Goal: Check status: Check status

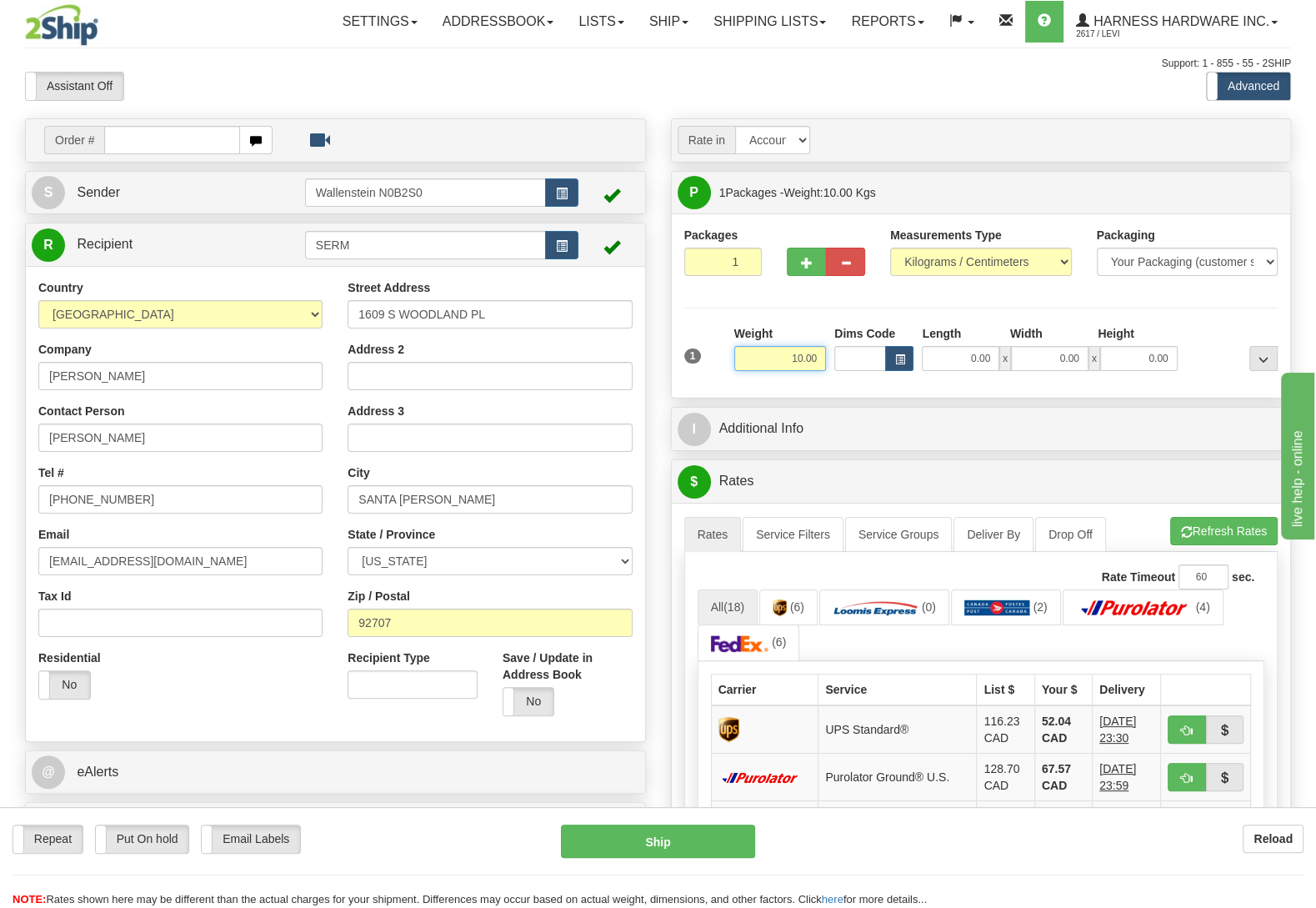
click at [816, 366] on input "10.00" at bounding box center [779, 358] width 92 height 25
type input "1"
type input "27.00"
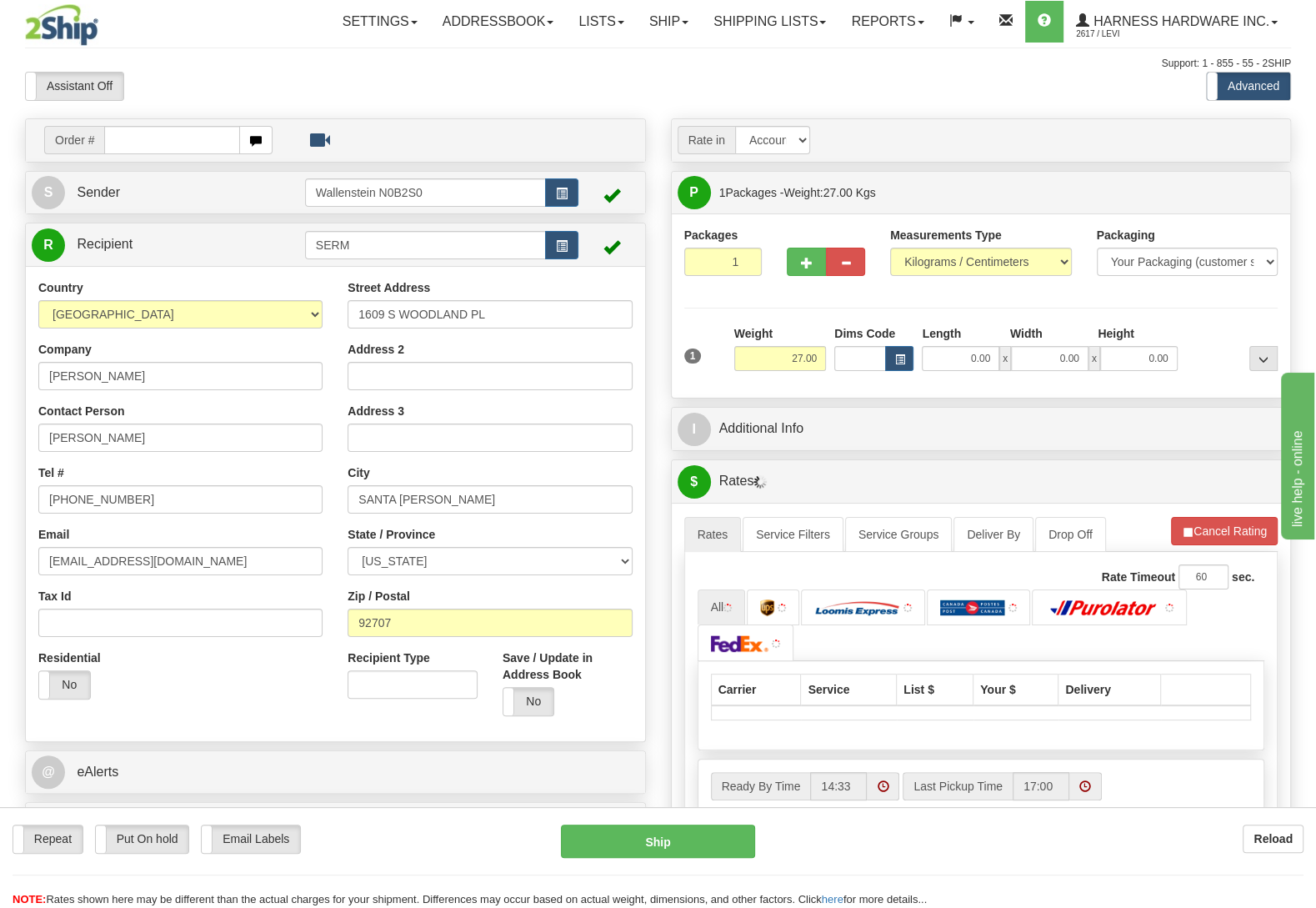
click at [1169, 307] on div "Packages 1 1 Measurements Type" at bounding box center [981, 305] width 594 height 158
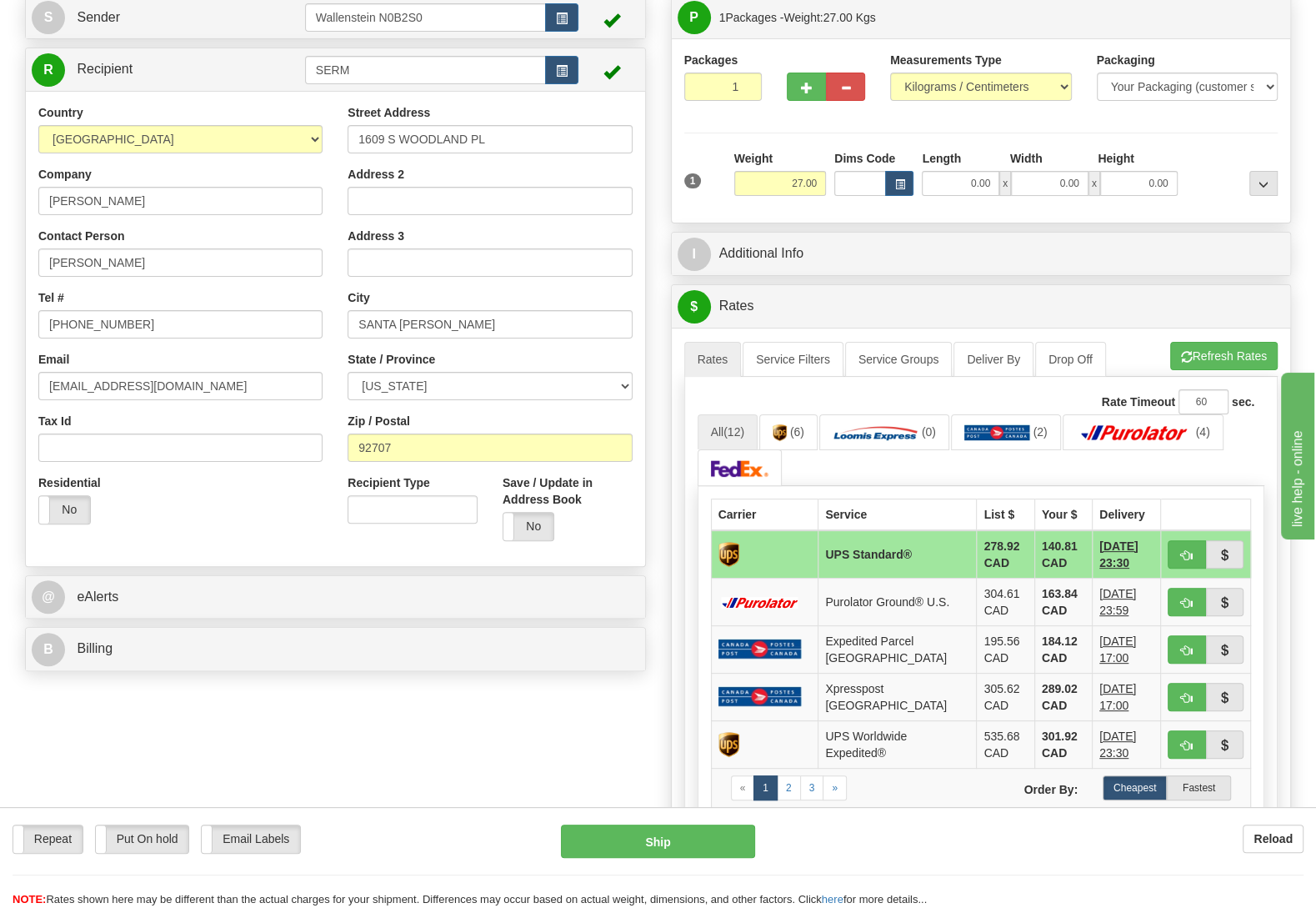
scroll to position [263, 0]
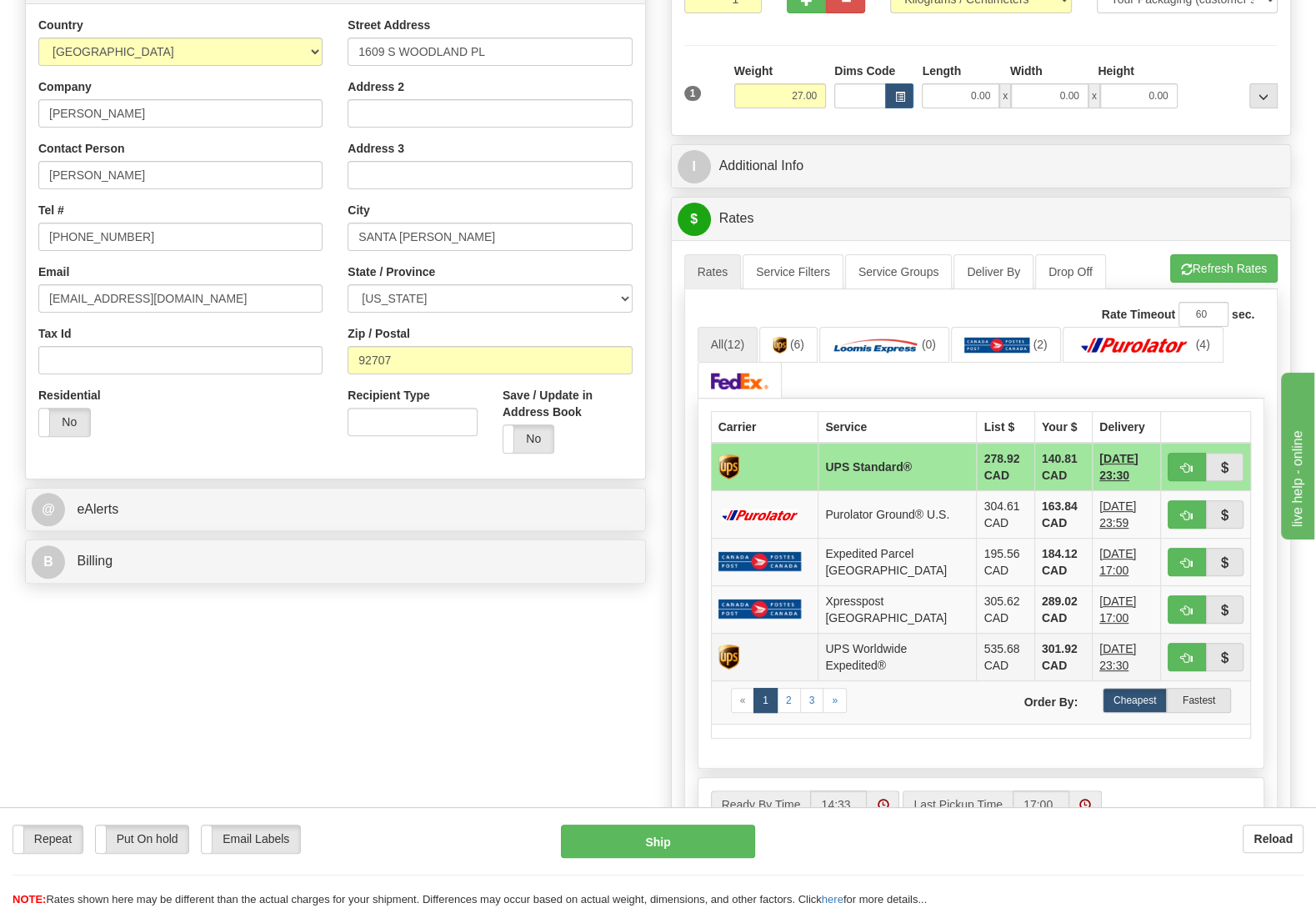
click at [877, 662] on td "UPS Worldwide Expedited®" at bounding box center [897, 656] width 158 height 47
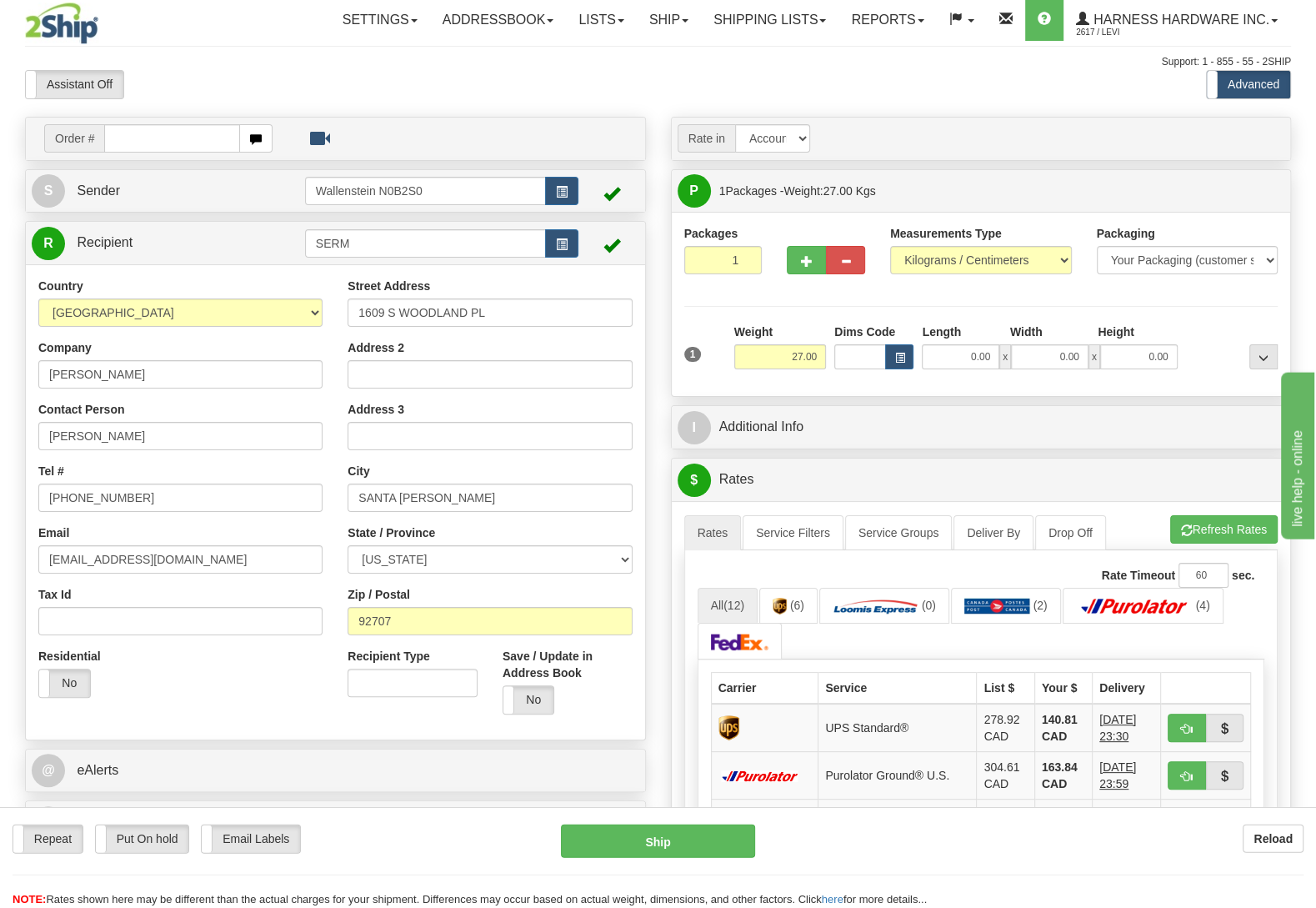
scroll to position [0, 0]
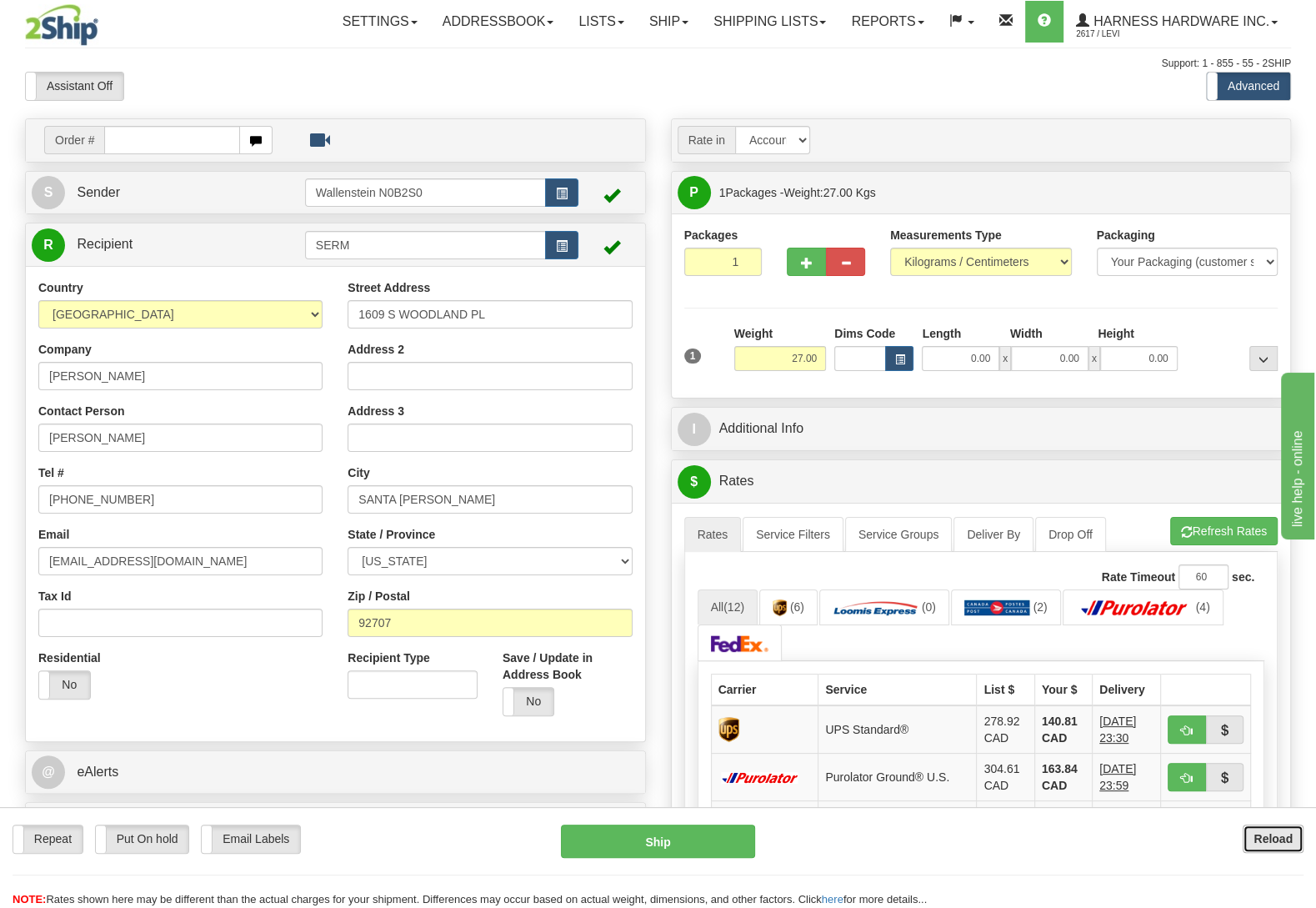
click at [1288, 845] on button "Reload" at bounding box center [1273, 839] width 61 height 29
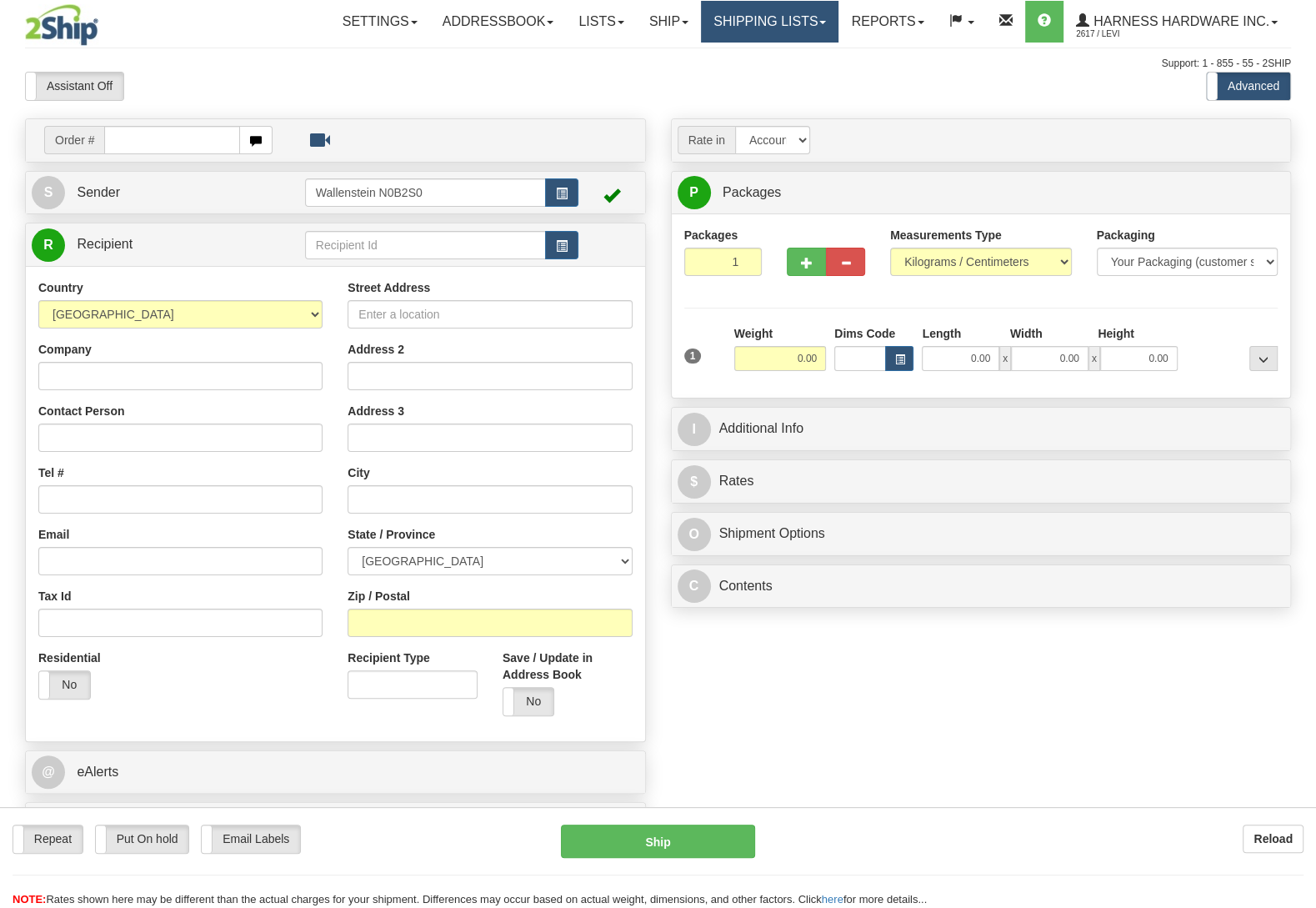
click at [716, 21] on link "Shipping lists" at bounding box center [769, 21] width 138 height 42
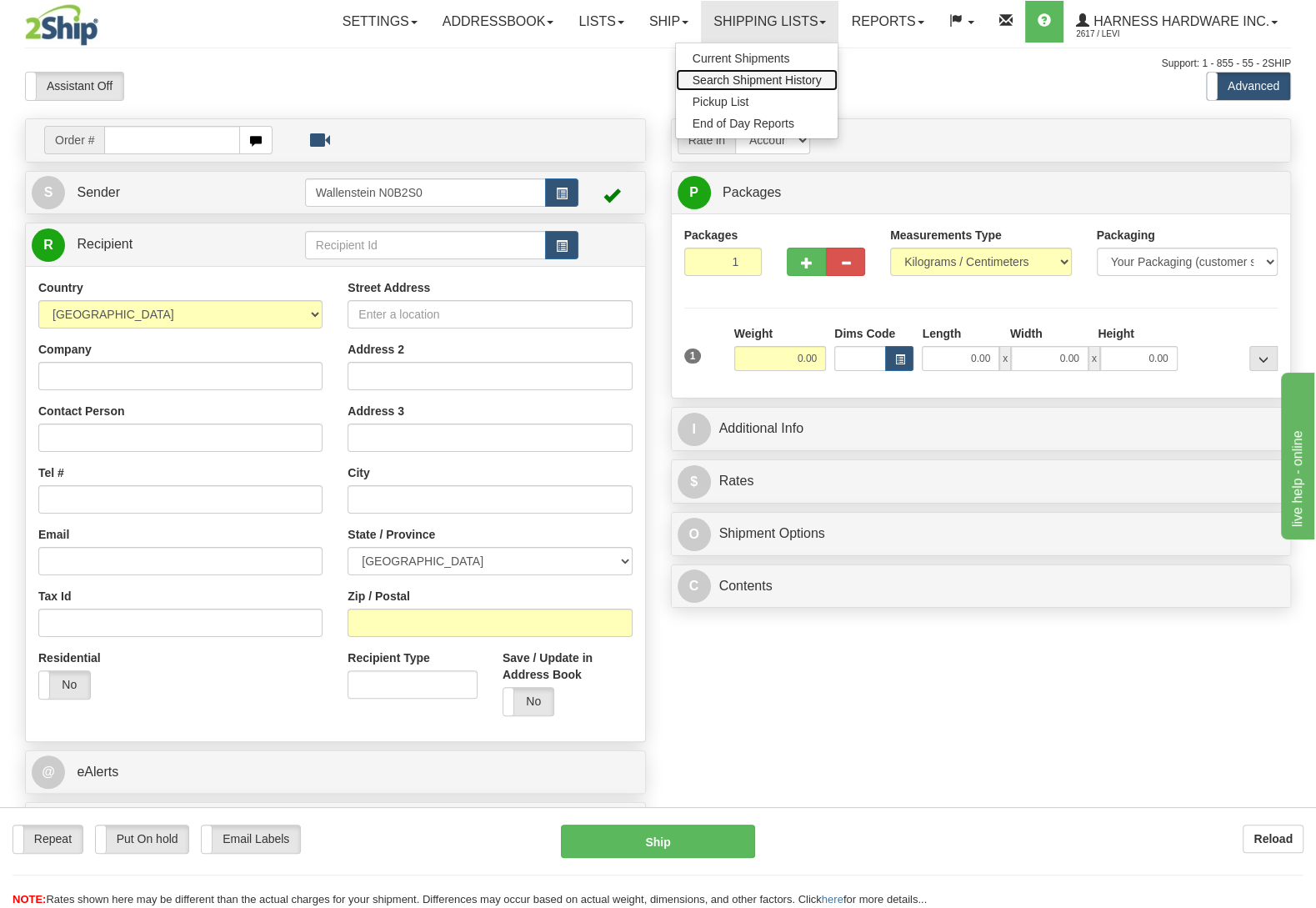
click at [708, 80] on span "Search Shipment History" at bounding box center [757, 80] width 130 height 13
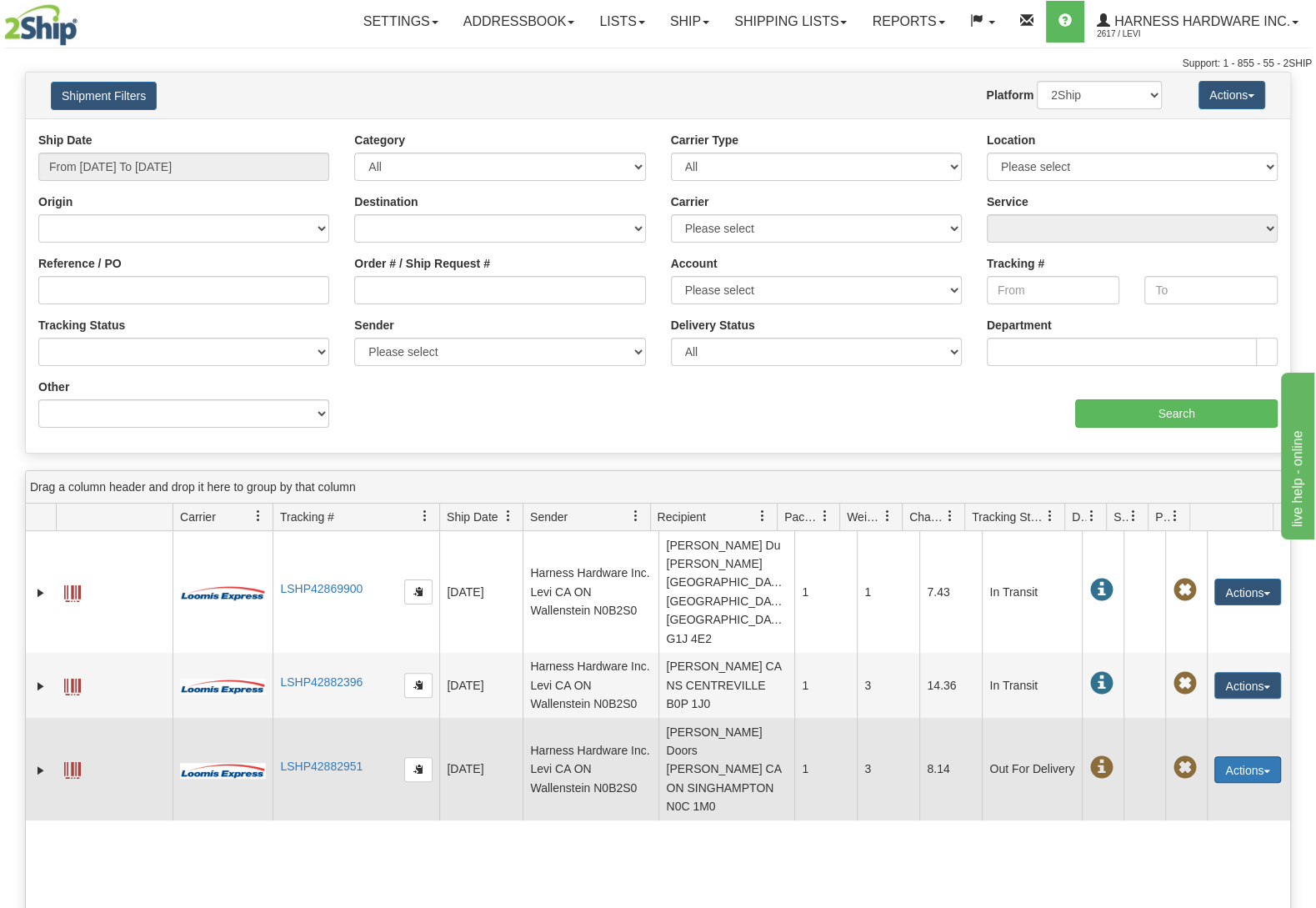
click at [1223, 756] on button "Actions" at bounding box center [1248, 769] width 67 height 27
click at [1192, 833] on link "Track" at bounding box center [1213, 843] width 133 height 21
click at [1230, 756] on button "Actions" at bounding box center [1248, 769] width 67 height 27
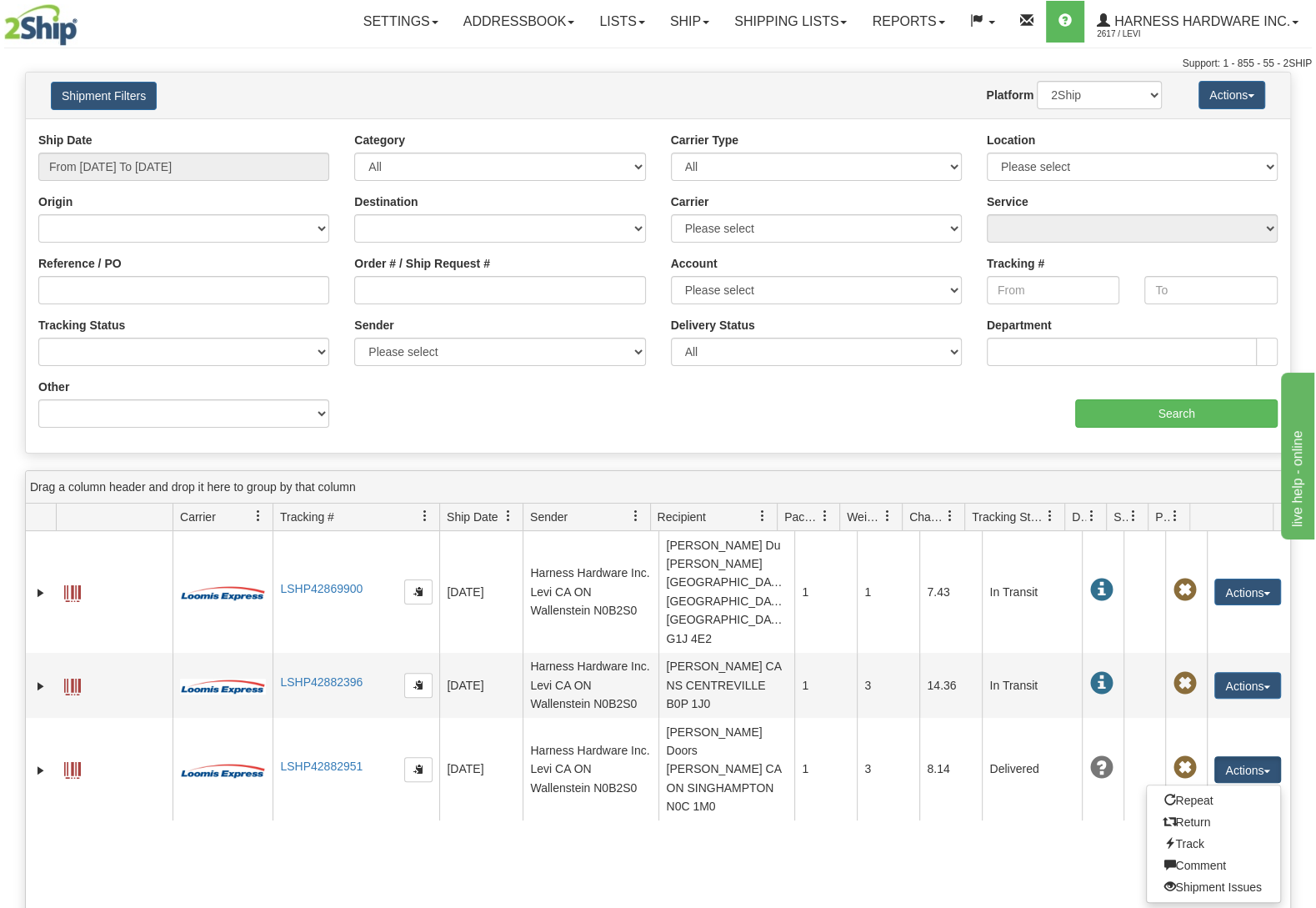
click at [474, 792] on div "31498649 2617 LSHP42869900 08/20/2025 08/20/2025 11:05:01 AM Harness Hardware I…" at bounding box center [658, 845] width 1264 height 628
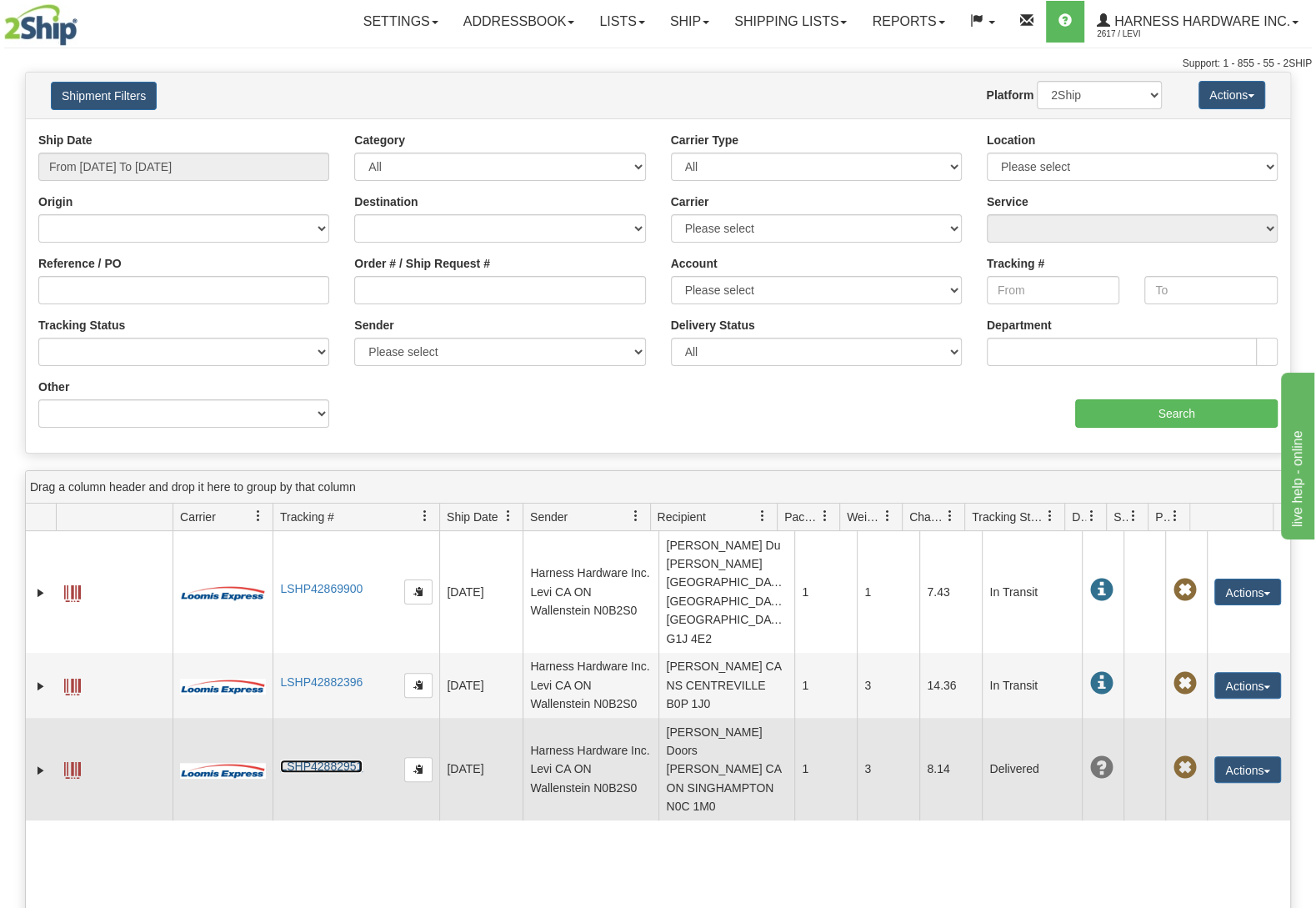
click at [341, 759] on link "LSHP42882951" at bounding box center [321, 765] width 82 height 13
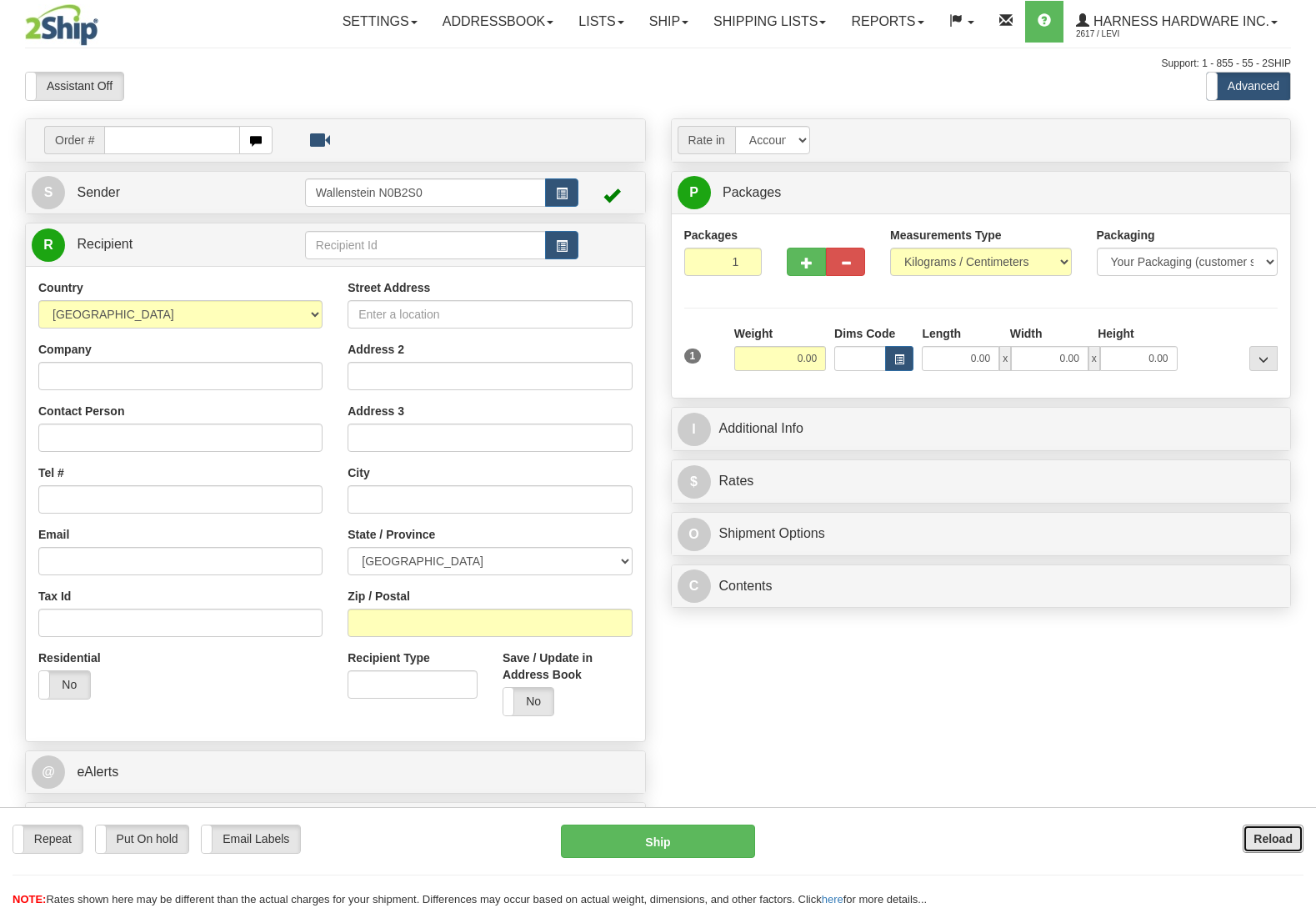
click at [1295, 842] on button "Reload" at bounding box center [1273, 839] width 61 height 29
click at [1263, 842] on b "Reload" at bounding box center [1273, 839] width 39 height 13
click at [391, 242] on input "text" at bounding box center [426, 244] width 241 height 29
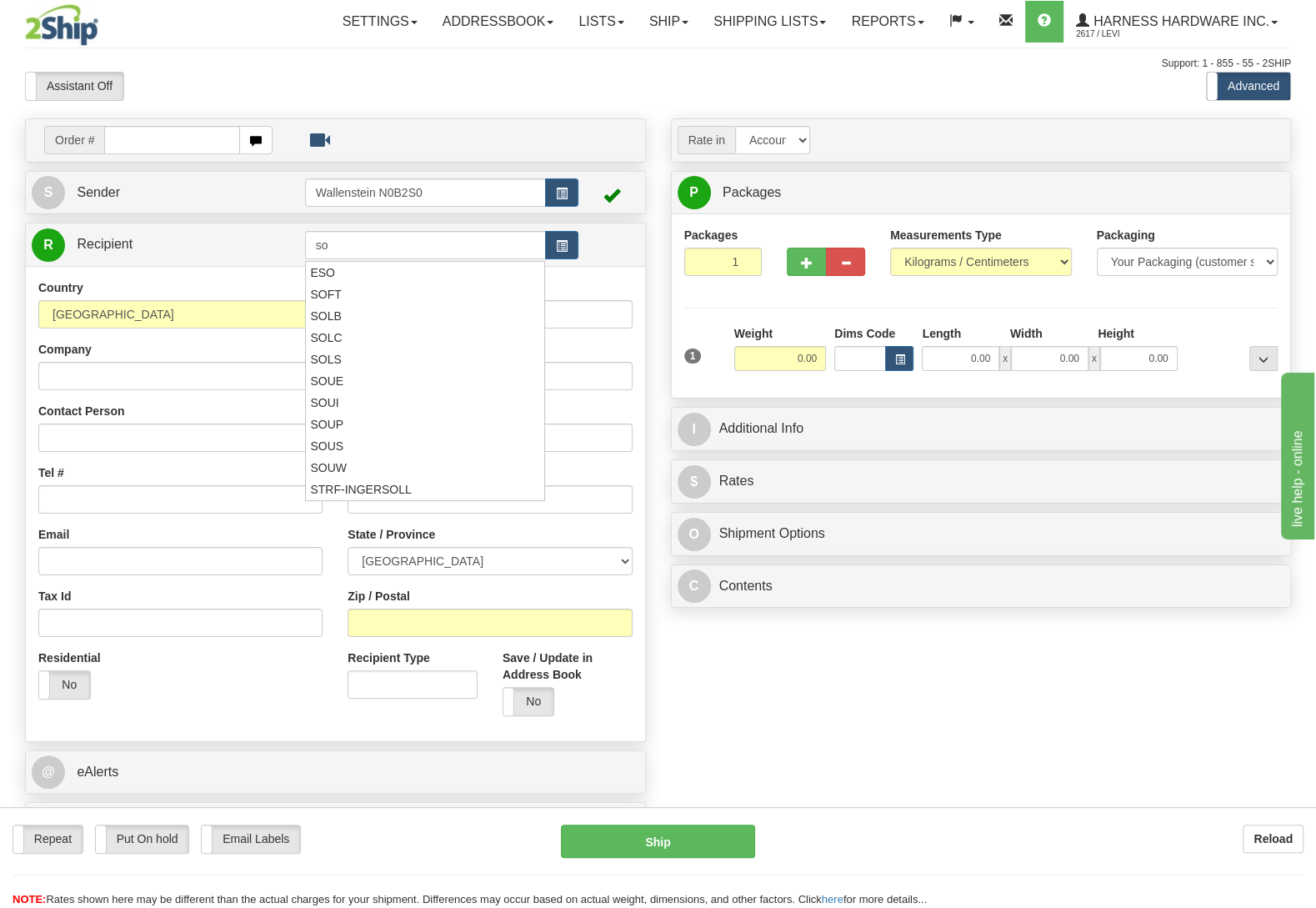
type input "s"
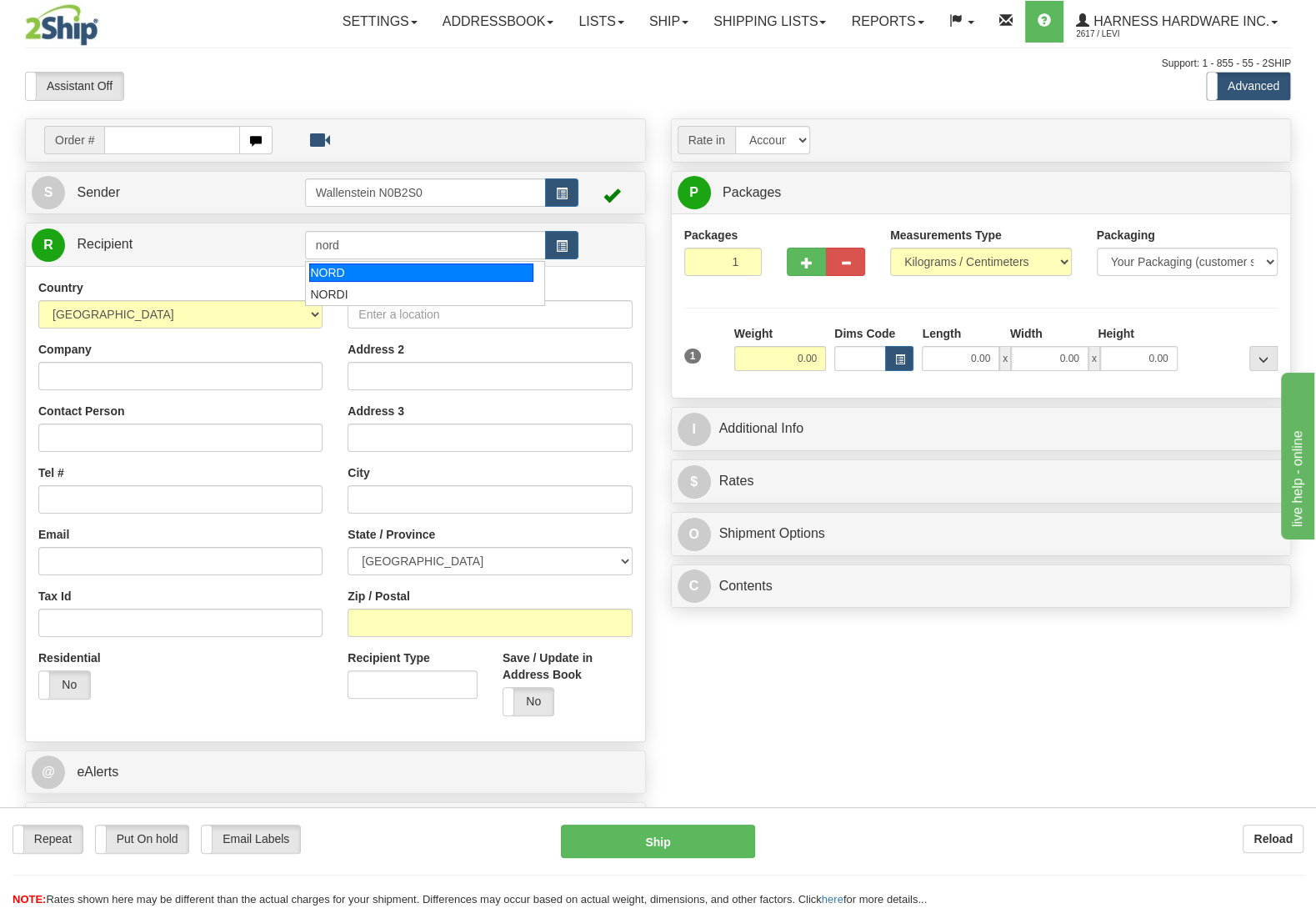
click at [336, 267] on div "NORD" at bounding box center [420, 273] width 223 height 19
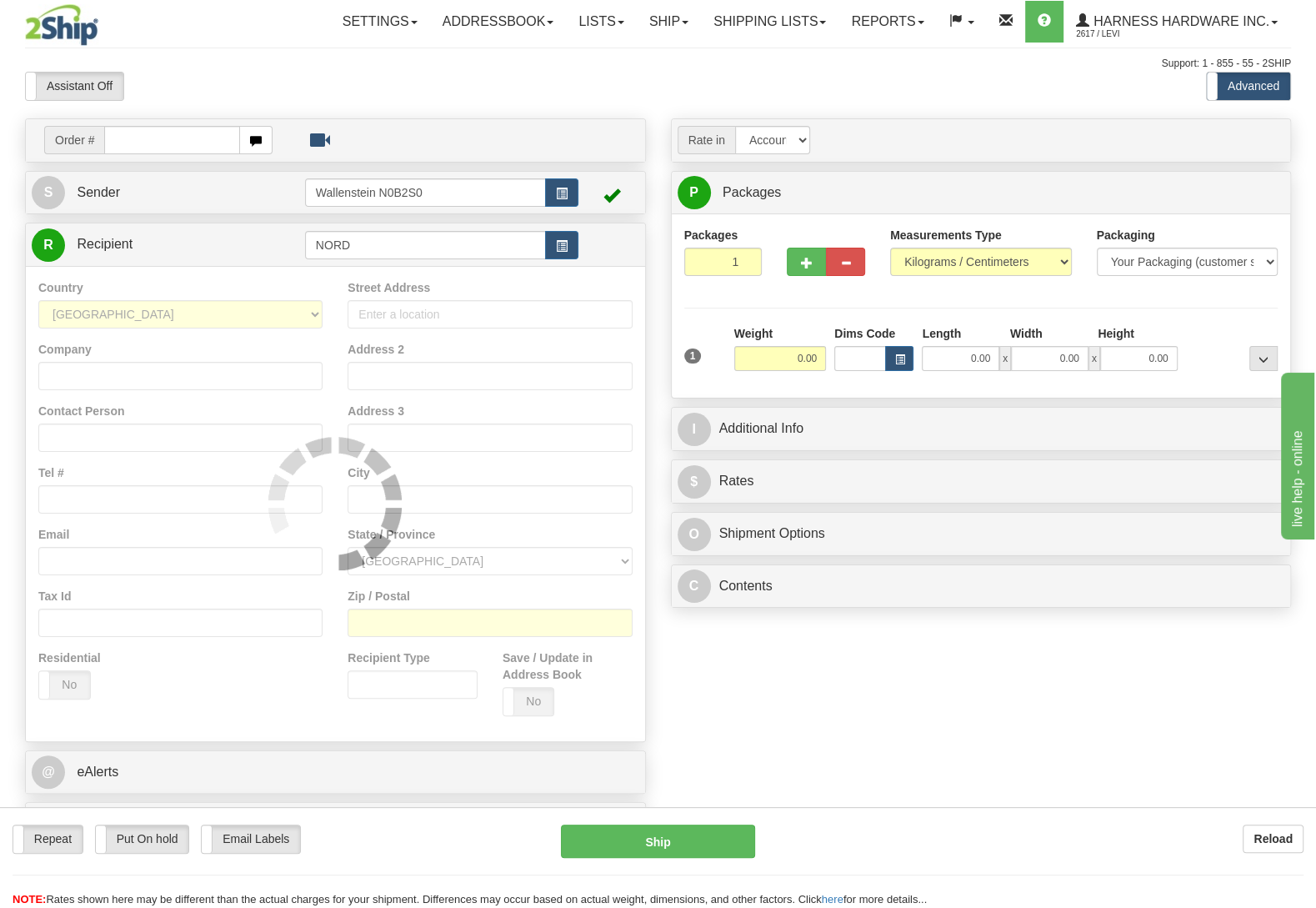
type input "NORD"
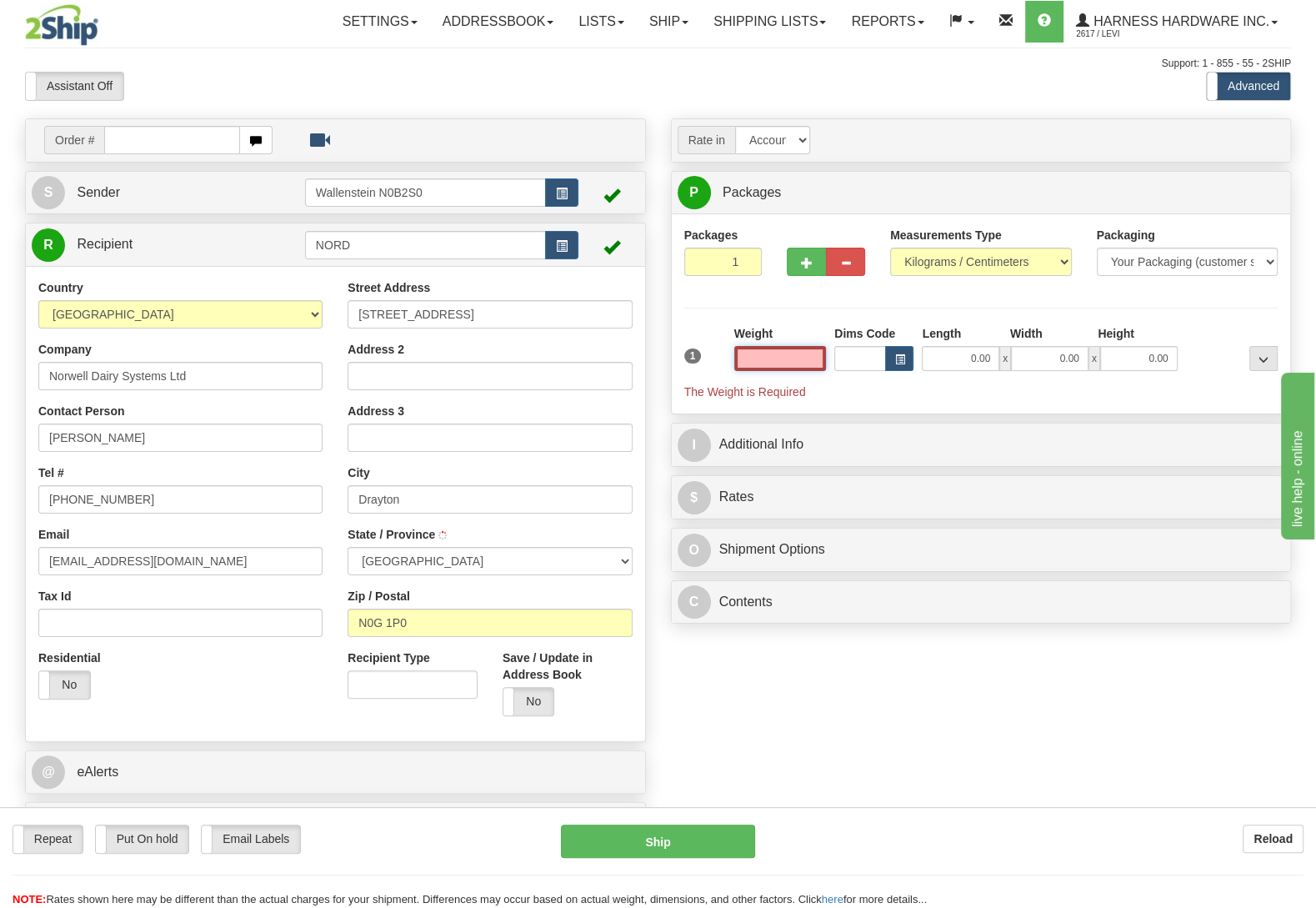
type input "DRAYTON"
type input "0.00"
click at [850, 666] on div "Order # S Sender" at bounding box center [658, 487] width 1291 height 737
click at [1257, 840] on b "Reload" at bounding box center [1273, 839] width 39 height 13
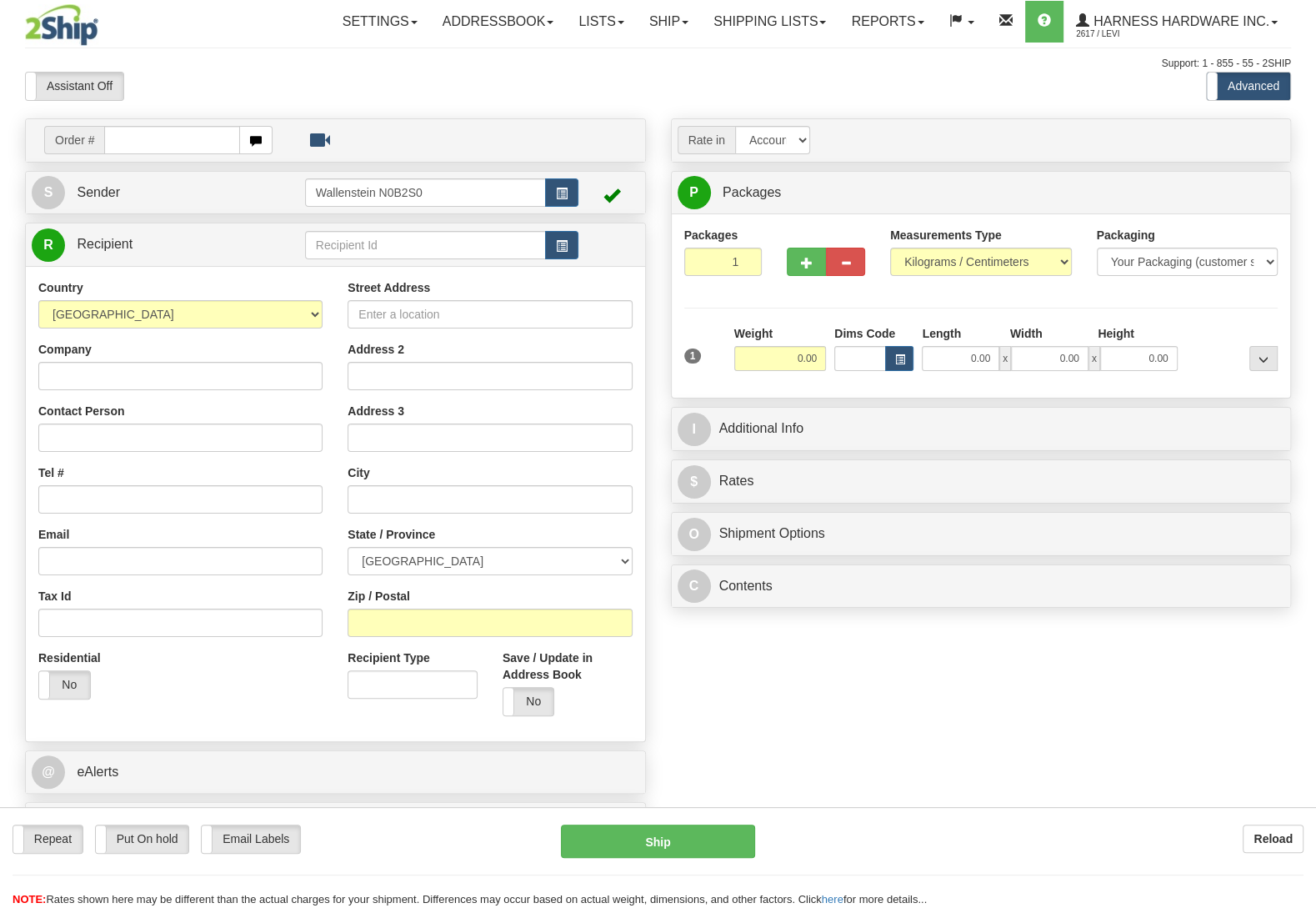
click at [383, 241] on input "text" at bounding box center [426, 244] width 241 height 29
type input "d"
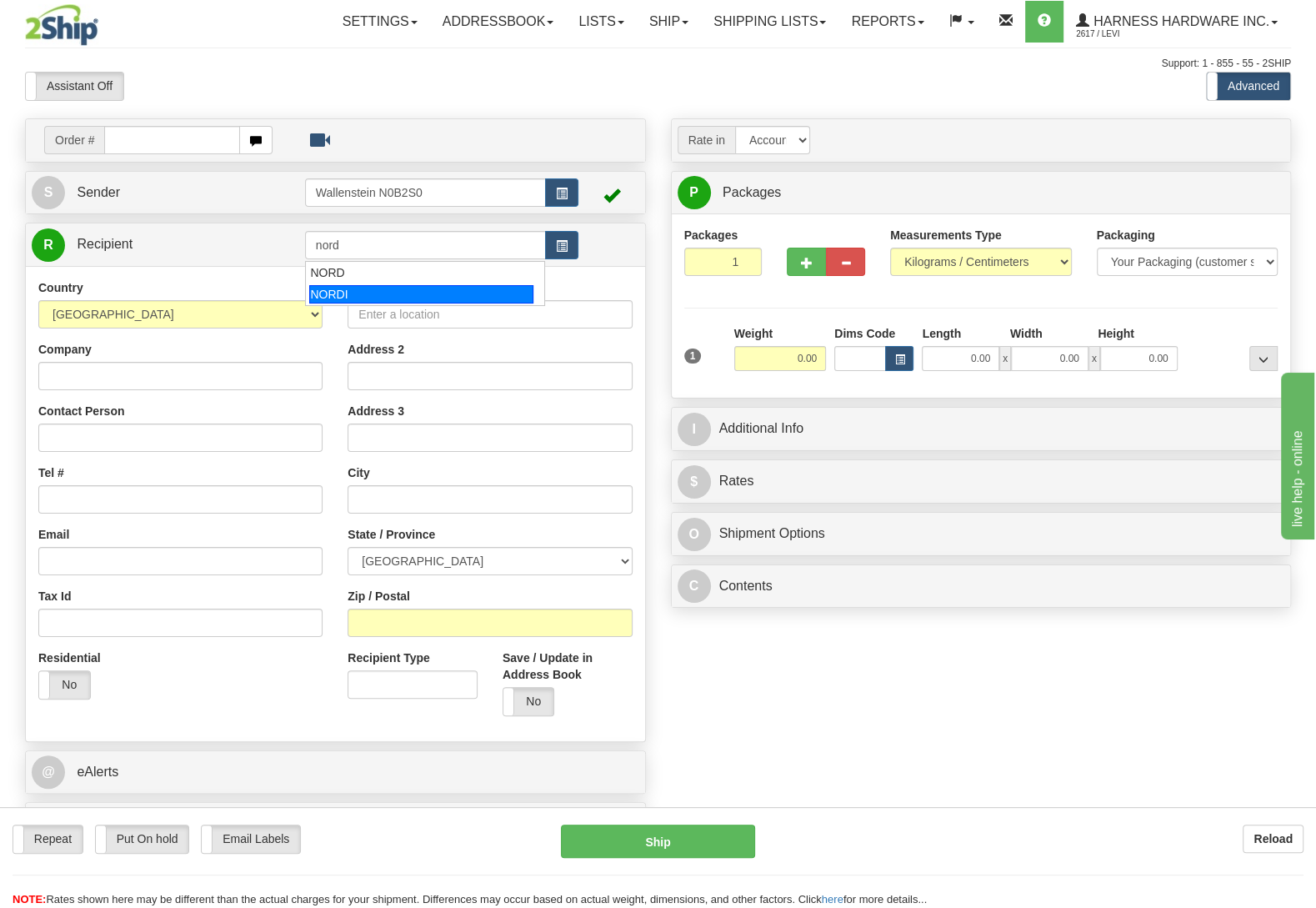
click at [361, 287] on div "NORDI" at bounding box center [420, 294] width 223 height 19
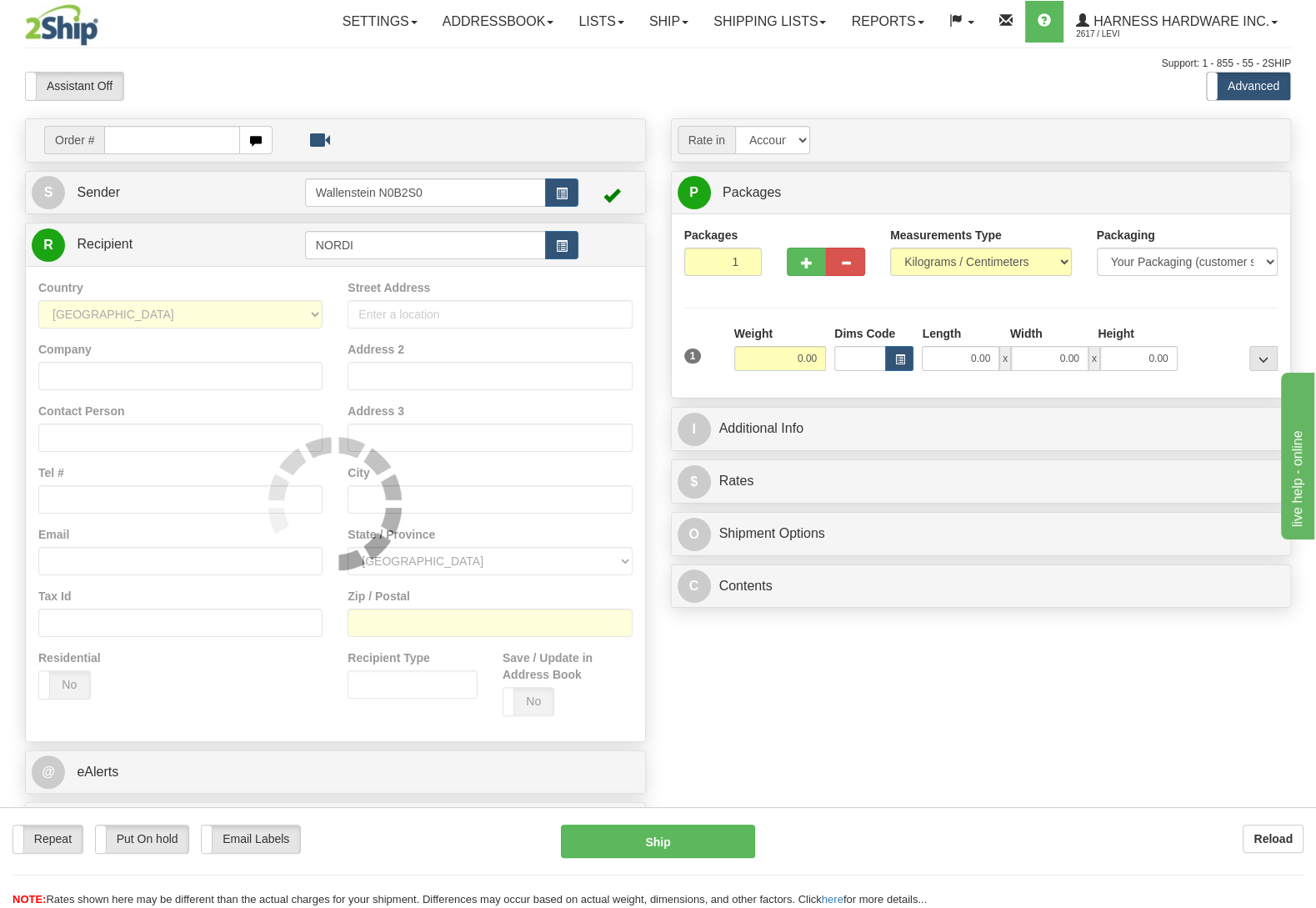
type input "NORDI"
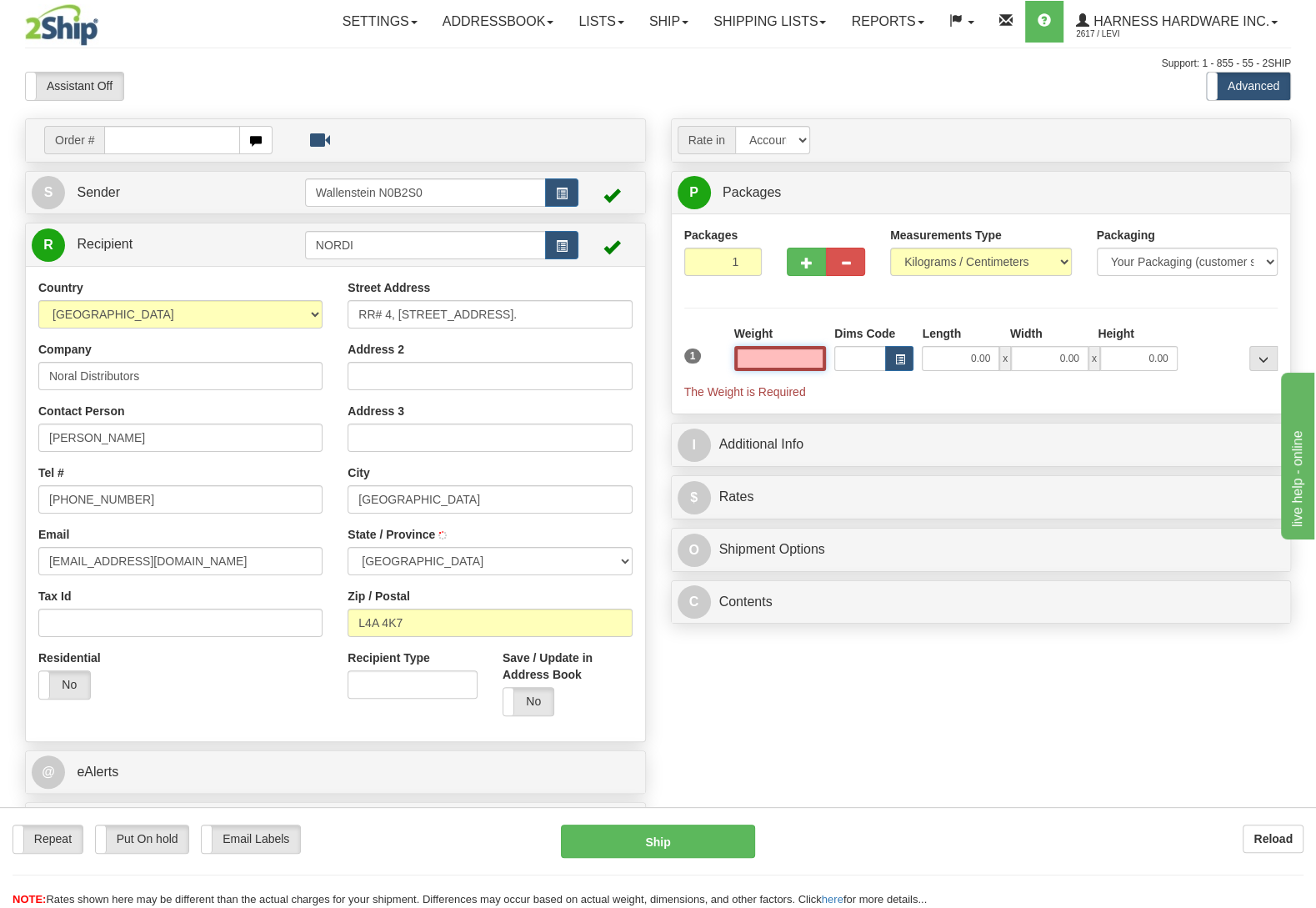
type input "STOUFFVILLE"
type input "0.00"
click at [1285, 844] on b "Reload" at bounding box center [1273, 839] width 39 height 13
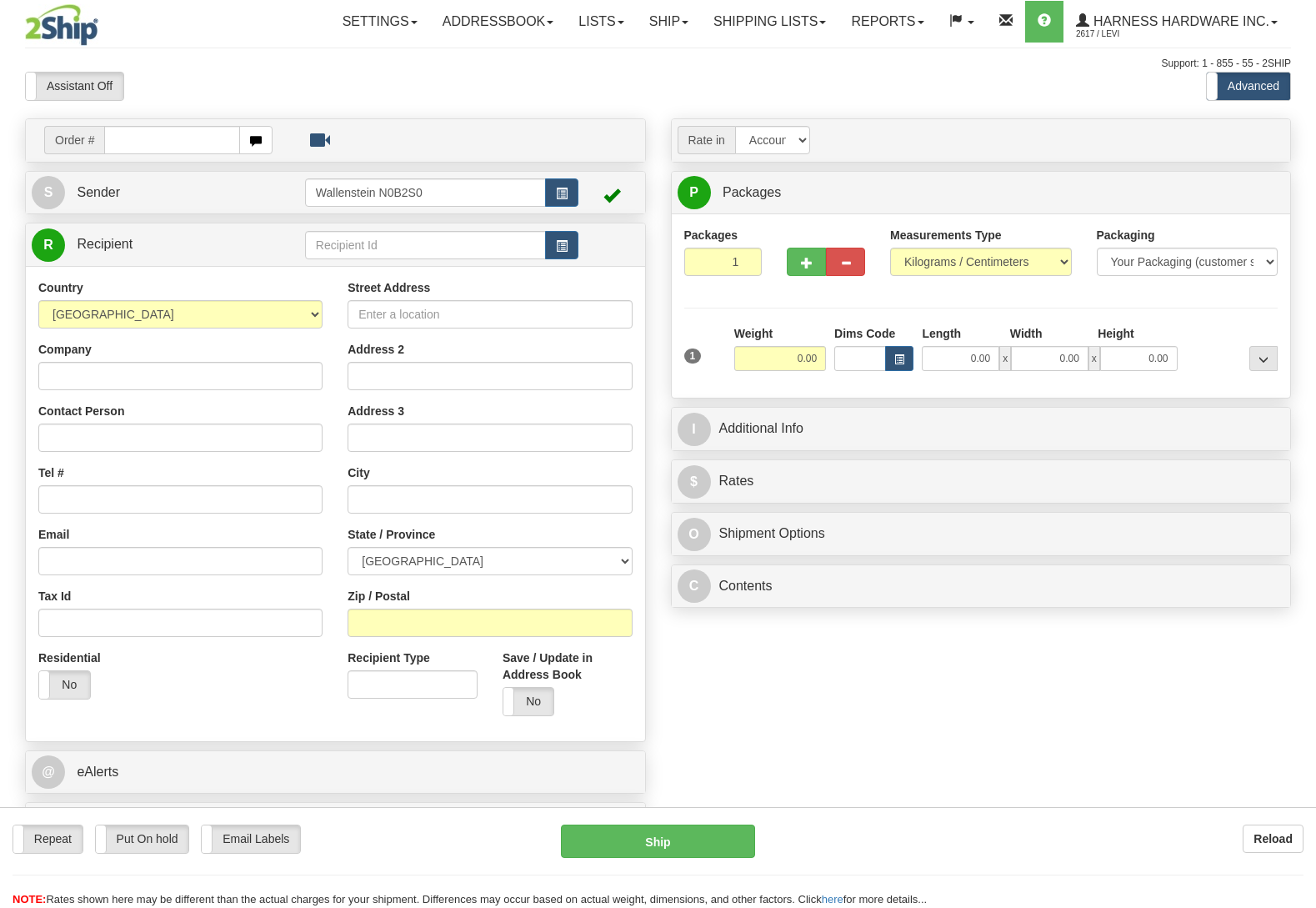
click at [353, 246] on input "text" at bounding box center [426, 244] width 241 height 29
type input "s"
click at [746, 24] on link "Shipping lists" at bounding box center [769, 21] width 138 height 42
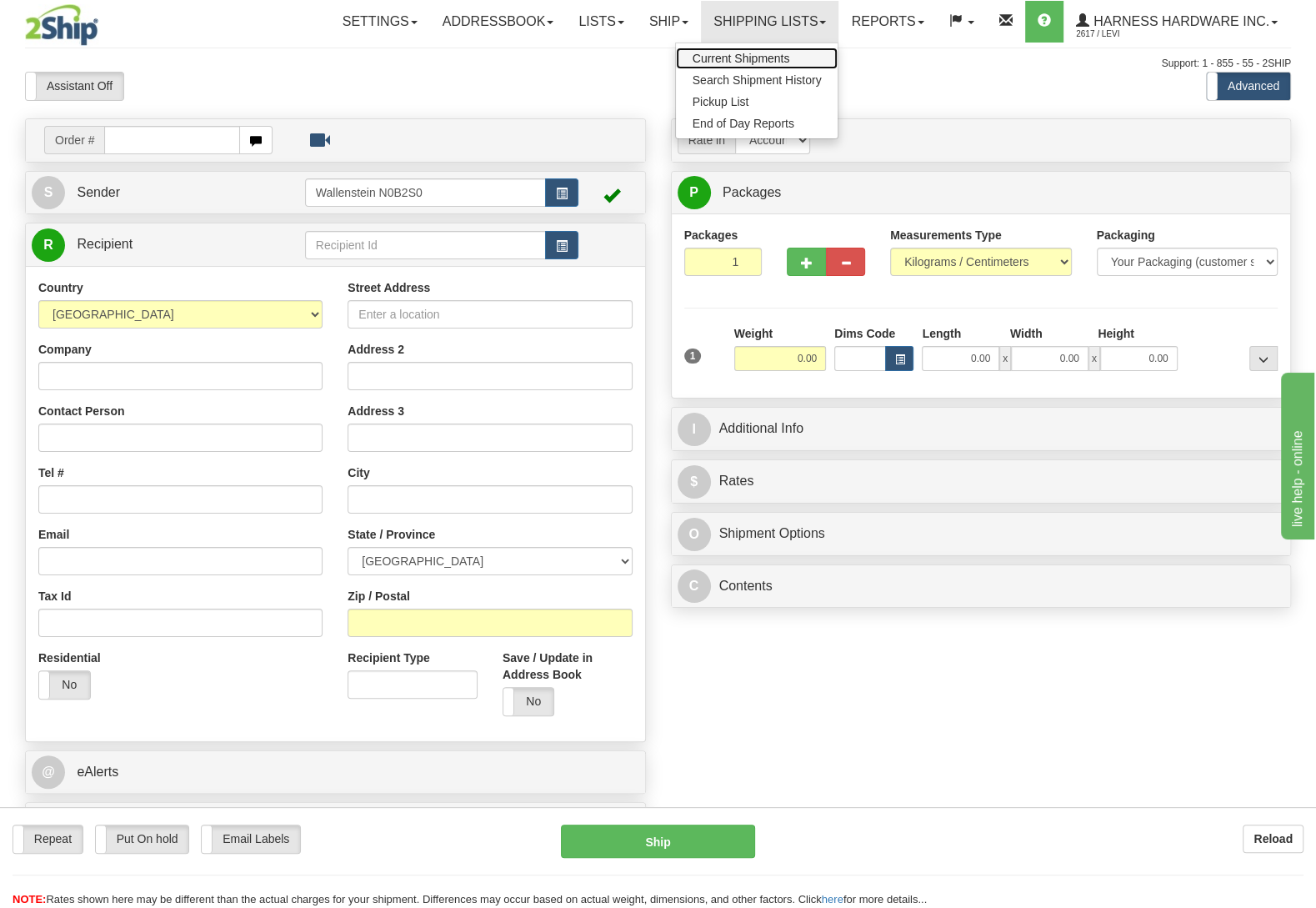
click at [733, 62] on span "Current Shipments" at bounding box center [740, 58] width 97 height 13
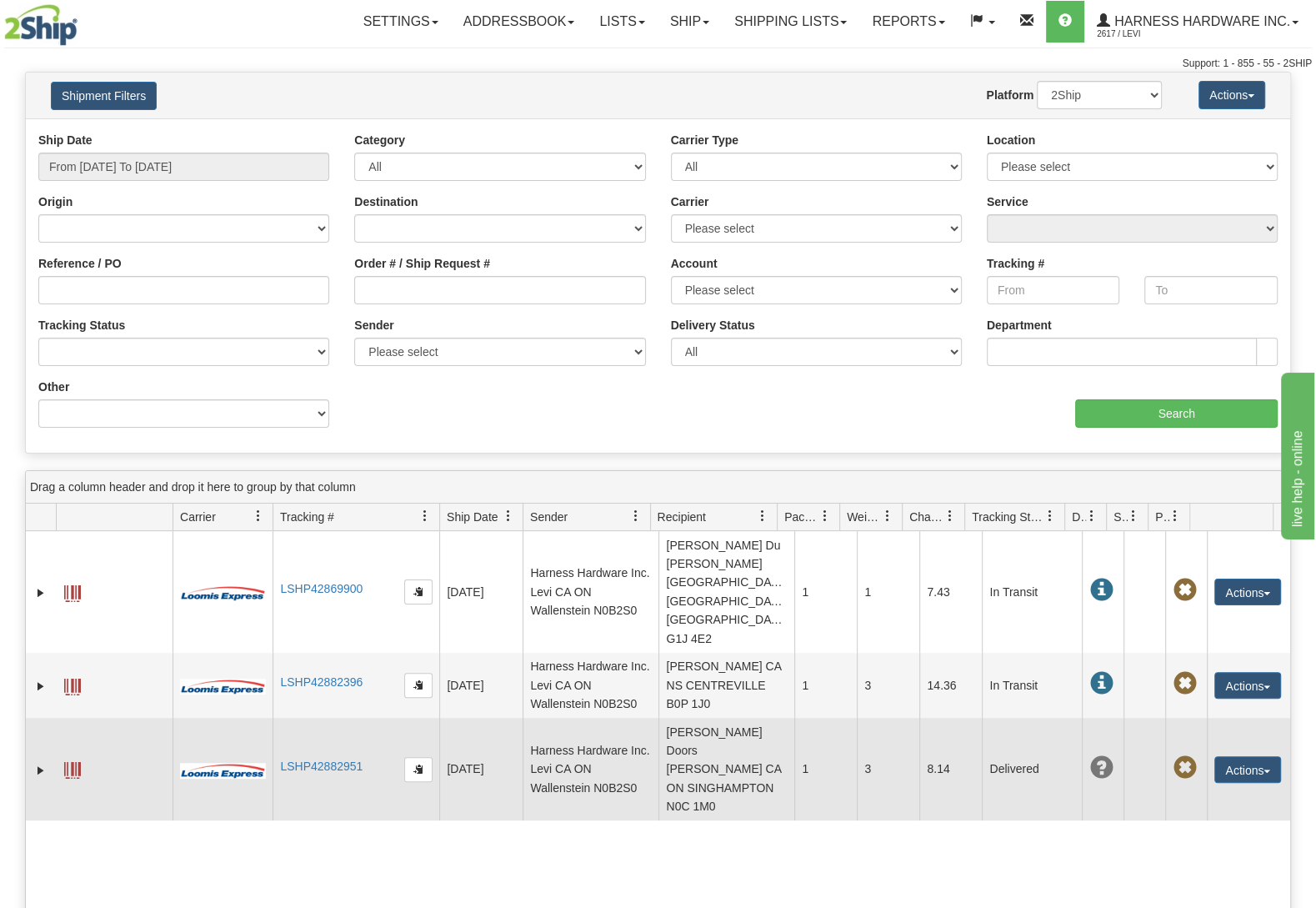
click at [707, 725] on td "[PERSON_NAME] Doors [PERSON_NAME] CA ON SINGHAMPTON N0C 1M0" at bounding box center [726, 768] width 136 height 103
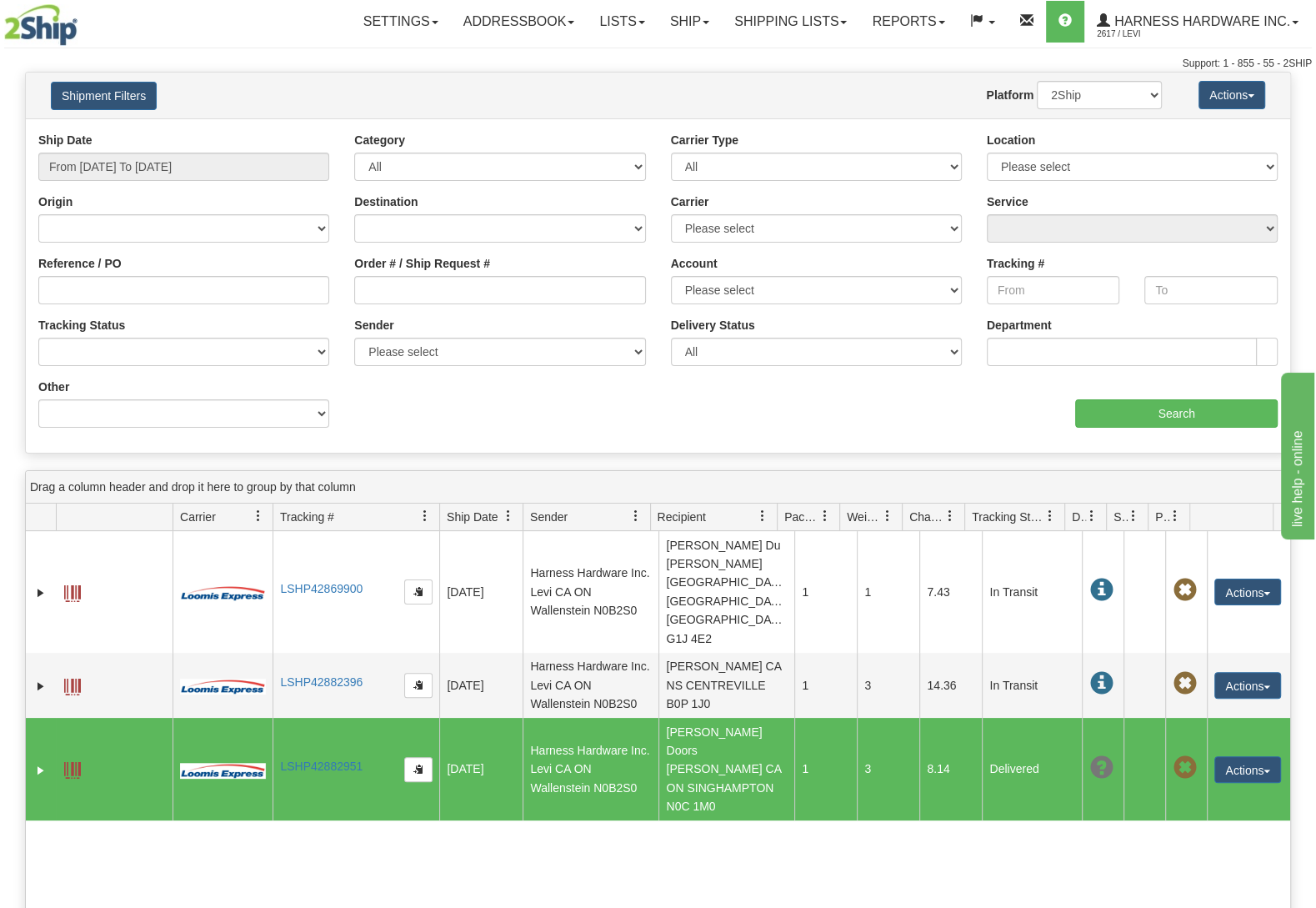
click at [697, 717] on td "[PERSON_NAME] Doors [PERSON_NAME] CA ON SINGHAMPTON N0C 1M0" at bounding box center [726, 768] width 136 height 103
click at [713, 717] on td "[PERSON_NAME] Doors [PERSON_NAME] CA ON SINGHAMPTON N0C 1M0" at bounding box center [726, 768] width 136 height 103
click at [1214, 756] on button "Actions" at bounding box center [1248, 769] width 67 height 27
click at [1202, 833] on link "Track" at bounding box center [1213, 843] width 133 height 21
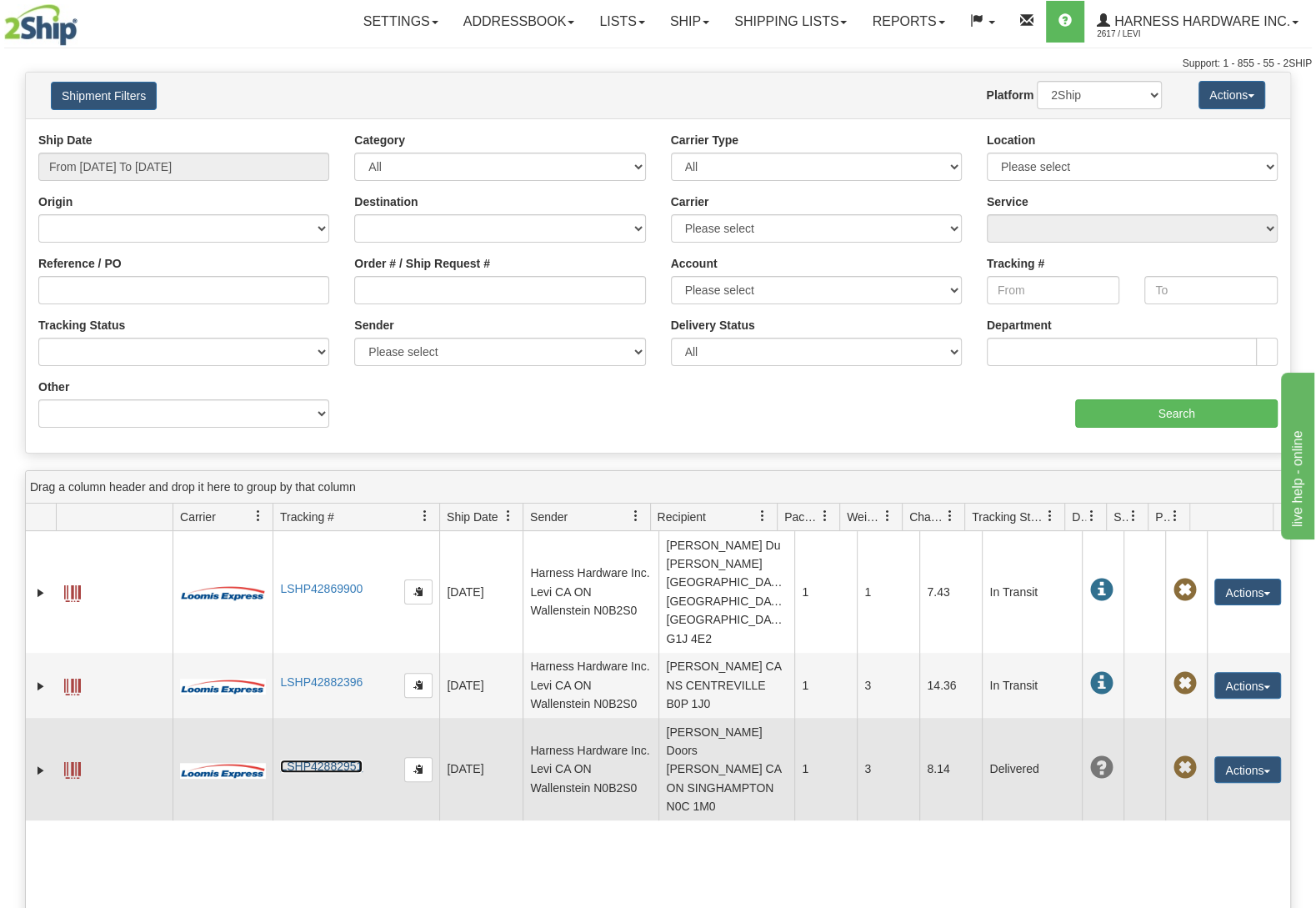
click at [290, 759] on link "LSHP42882951" at bounding box center [321, 765] width 82 height 13
